Goal: Transaction & Acquisition: Purchase product/service

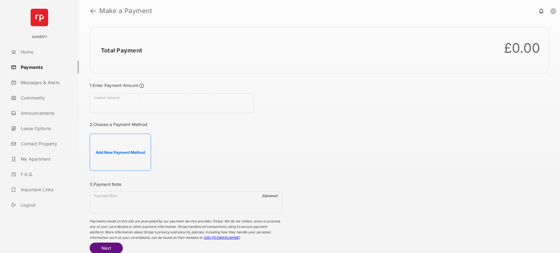
click at [31, 204] on link "Logout" at bounding box center [44, 204] width 70 height 13
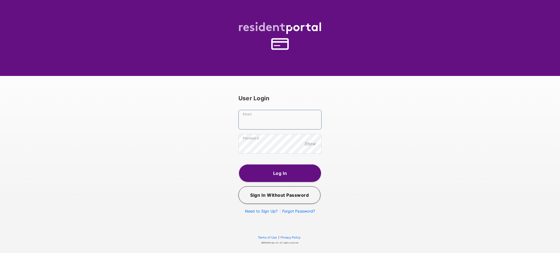
click at [274, 123] on input "Email" at bounding box center [279, 120] width 83 height 20
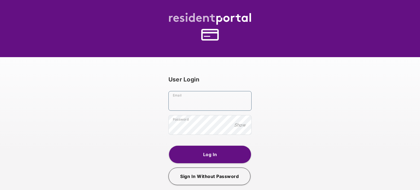
click at [187, 106] on input "Email" at bounding box center [209, 101] width 83 height 20
type input "**********"
click at [220, 153] on button "Log In" at bounding box center [210, 154] width 82 height 17
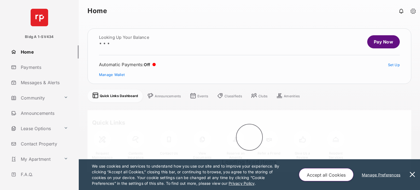
click at [413, 175] on button at bounding box center [412, 174] width 11 height 31
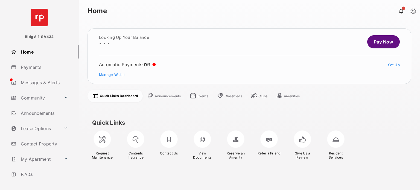
click at [40, 67] on link "Payments" at bounding box center [44, 67] width 70 height 13
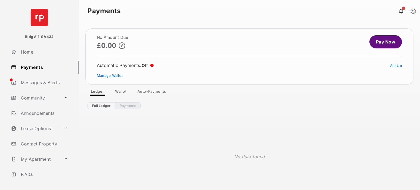
click at [385, 40] on link "Pay Now" at bounding box center [385, 41] width 33 height 13
